Goal: Task Accomplishment & Management: Manage account settings

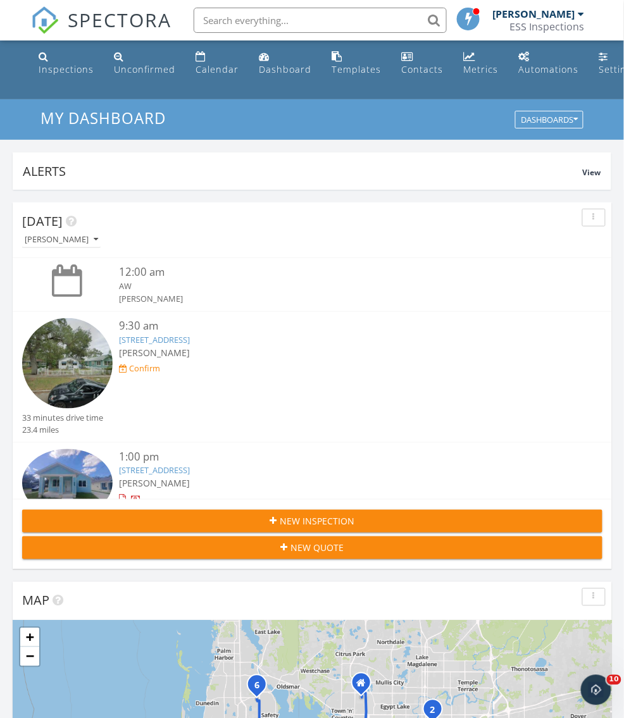
click at [127, 23] on span "SPECTORA" at bounding box center [120, 19] width 104 height 27
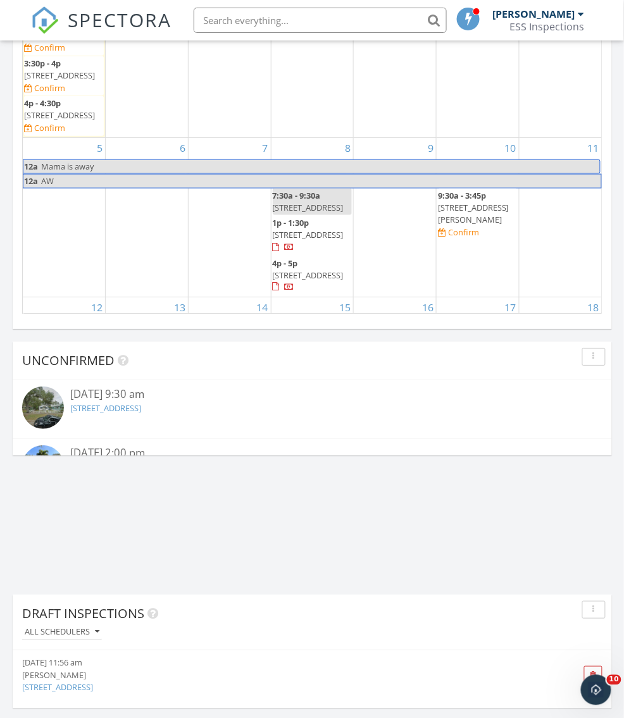
scroll to position [1279, 0]
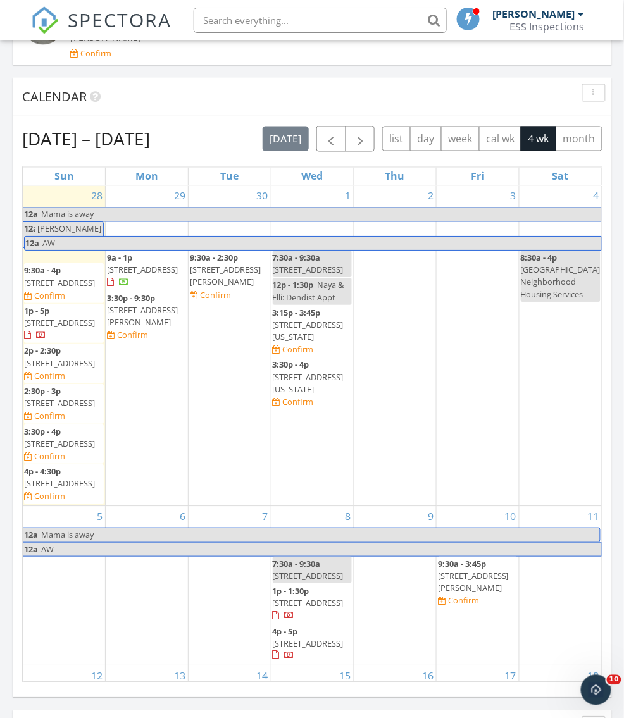
scroll to position [1257, 0]
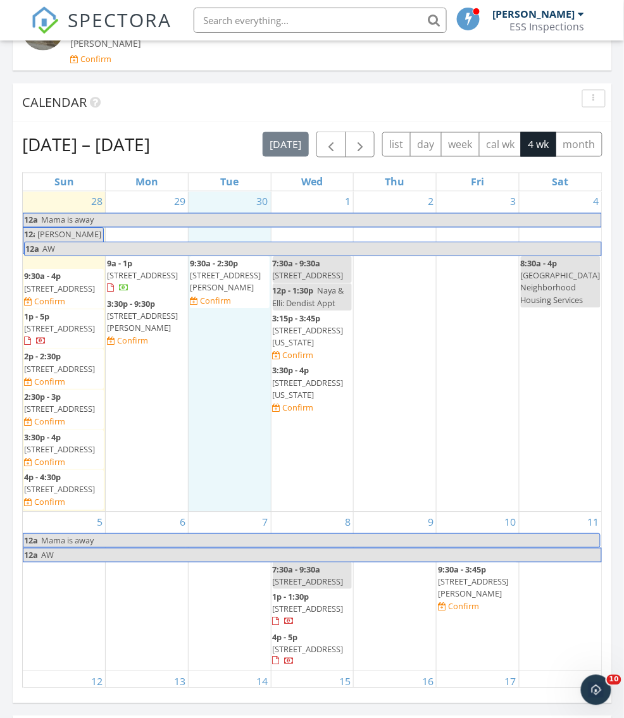
click at [233, 337] on div "30 9:30a - 2:30p 3091 King Fern Dr, Wimauma 33598 Confirm" at bounding box center [229, 352] width 82 height 320
